Goal: Information Seeking & Learning: Learn about a topic

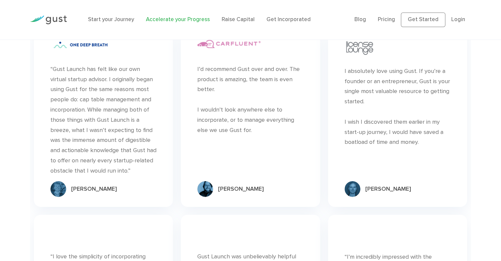
scroll to position [1975, 0]
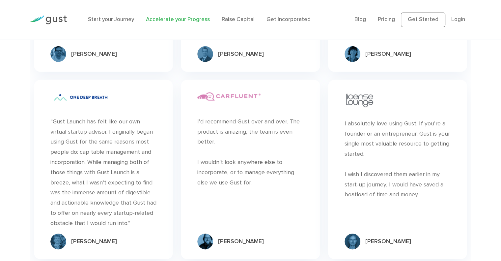
click at [192, 19] on link "Accelerate your Progress" at bounding box center [178, 19] width 64 height 7
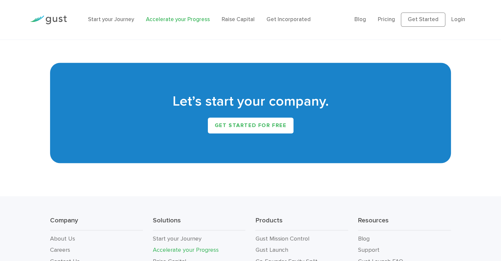
scroll to position [1154, 0]
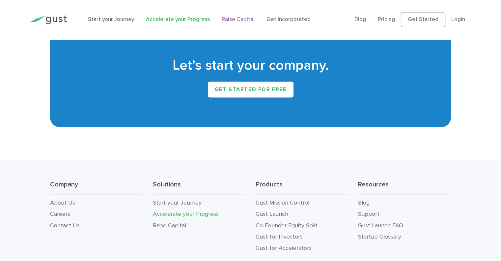
click at [236, 18] on link "Raise Capital" at bounding box center [238, 19] width 33 height 7
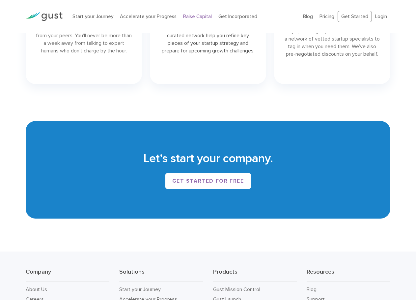
scroll to position [827, 0]
